Goal: Book appointment/travel/reservation

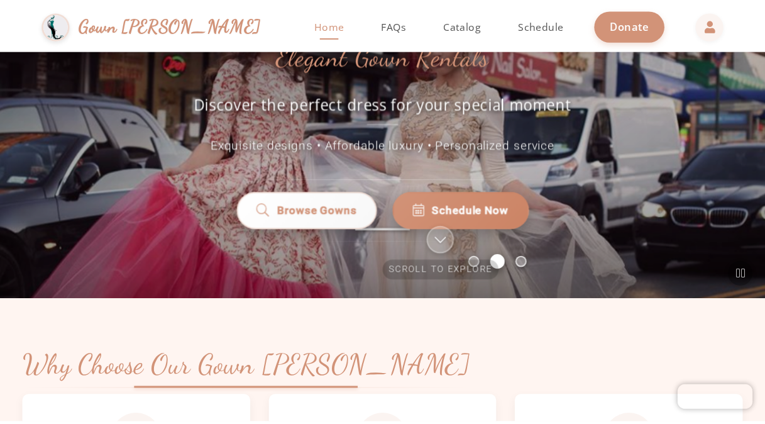
scroll to position [182, 0]
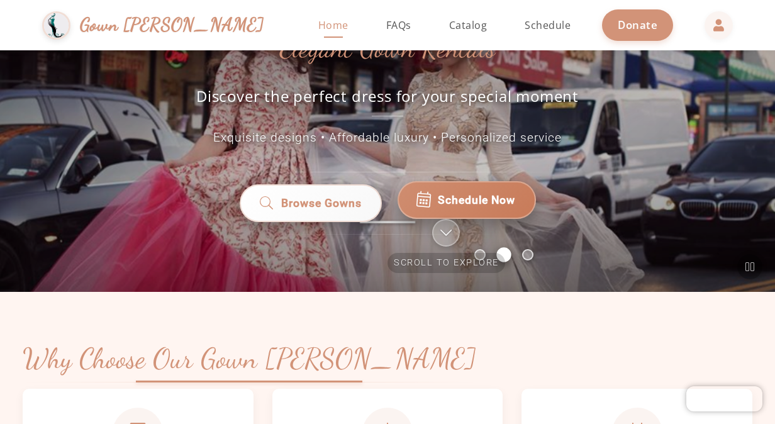
click at [439, 192] on span "Schedule Now" at bounding box center [476, 200] width 77 height 16
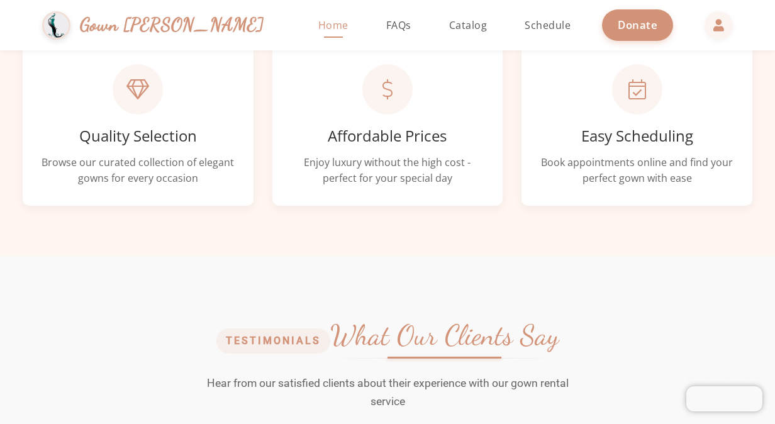
scroll to position [526, 0]
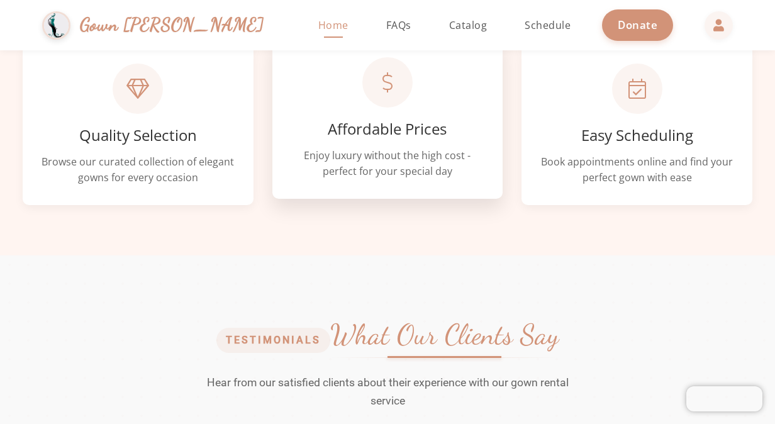
click at [350, 167] on p "Enjoy luxury without the high cost - perfect for your special day" at bounding box center [387, 164] width 193 height 32
click at [384, 98] on div at bounding box center [387, 82] width 50 height 50
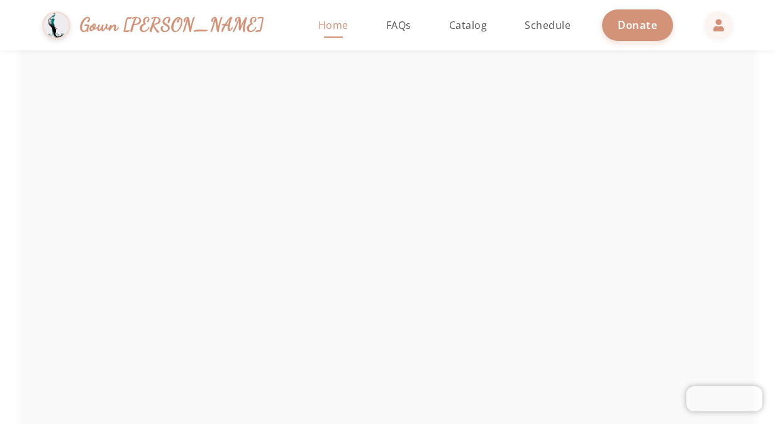
scroll to position [2072, 0]
